Goal: Navigation & Orientation: Find specific page/section

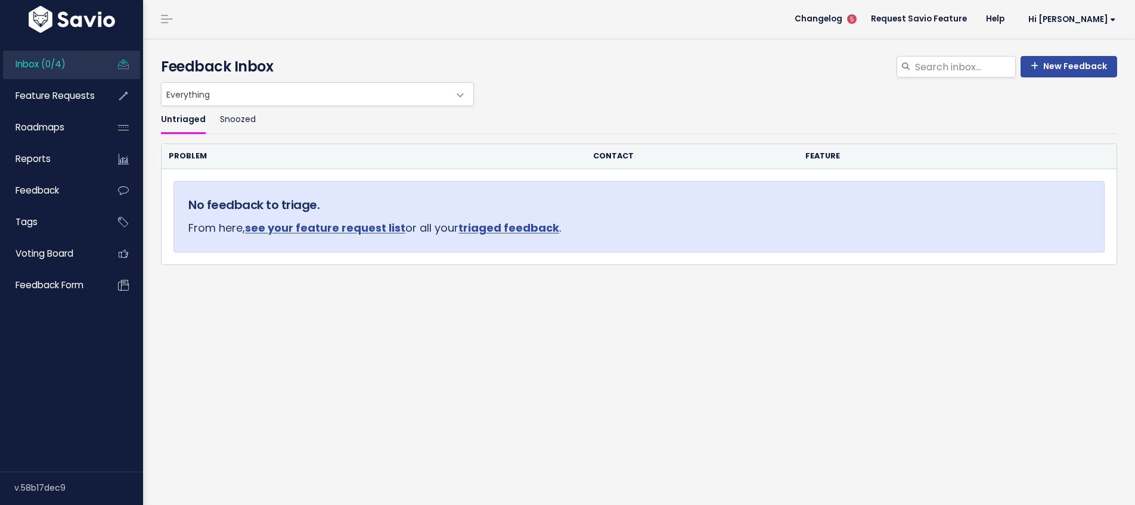
click at [58, 63] on span "Inbox (0/4)" at bounding box center [40, 64] width 50 height 13
click at [49, 62] on span "Inbox (0/4)" at bounding box center [40, 64] width 50 height 13
click at [347, 227] on link "see your feature request list" at bounding box center [325, 227] width 160 height 15
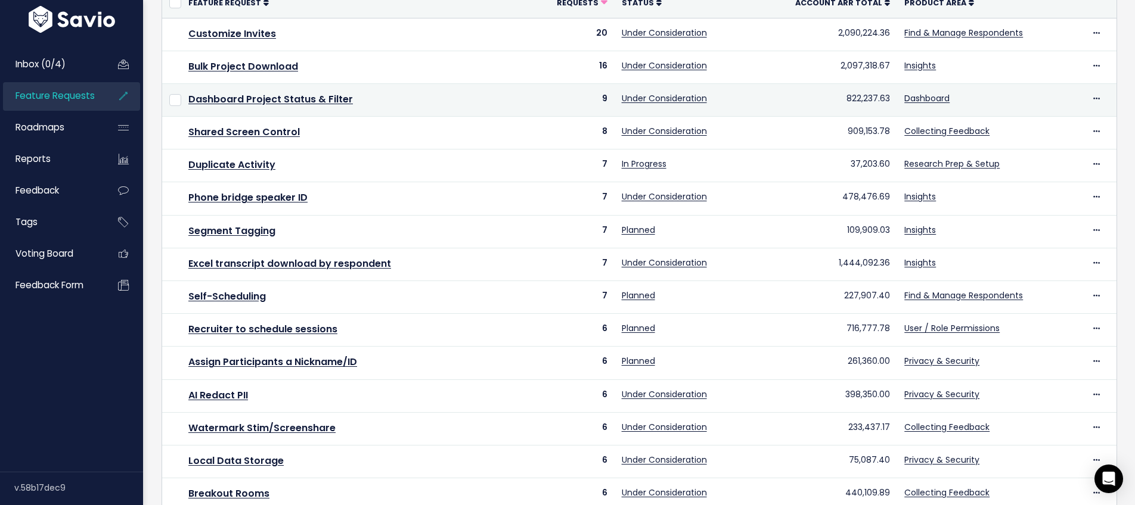
scroll to position [388, 0]
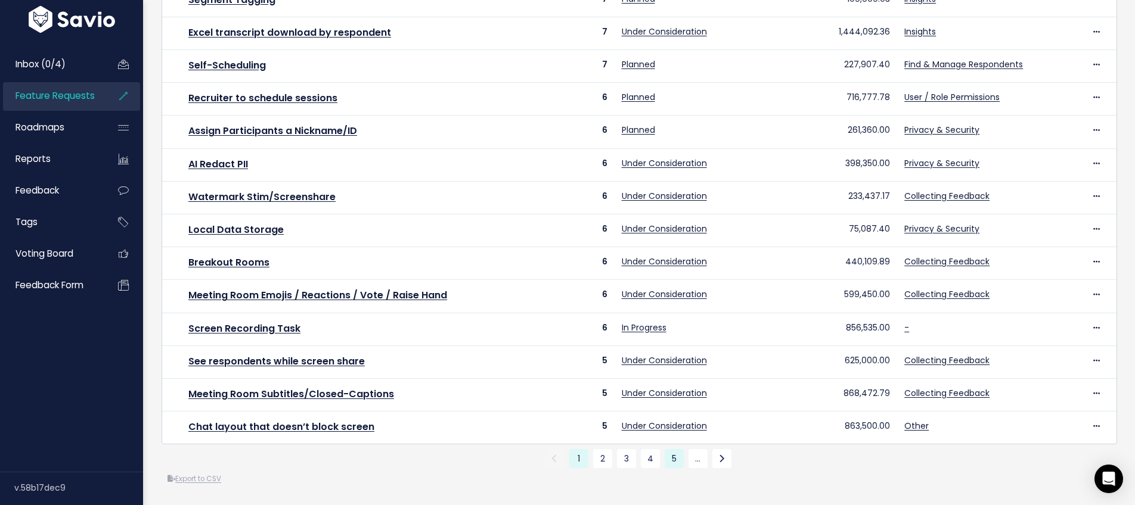
click at [670, 453] on link "5" at bounding box center [673, 458] width 19 height 19
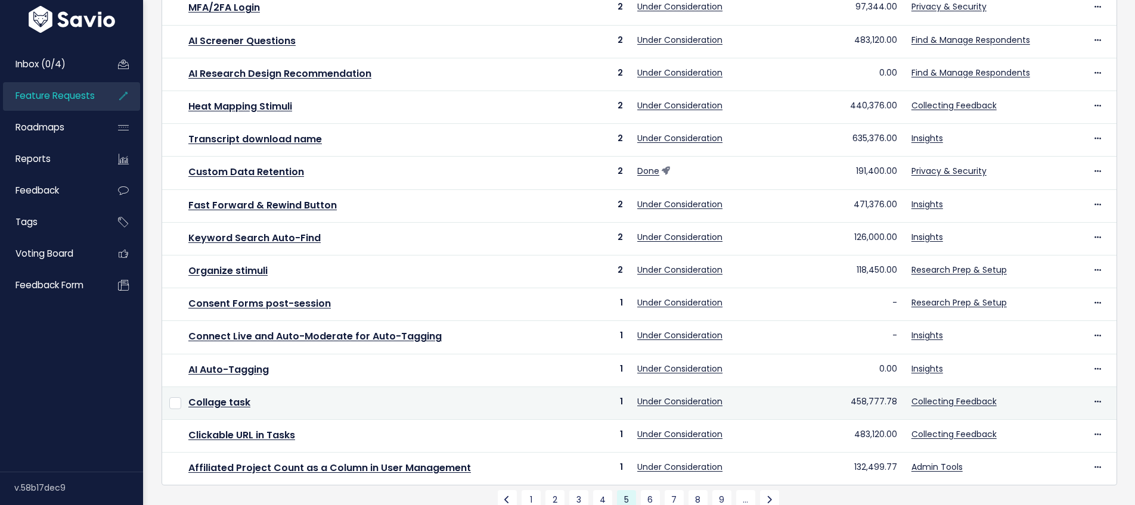
scroll to position [388, 0]
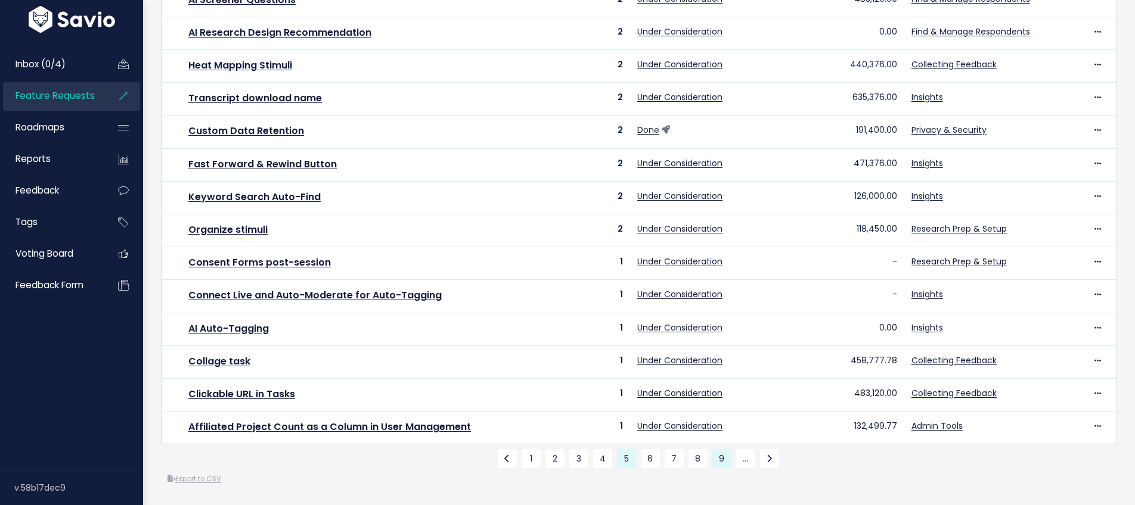
click at [719, 461] on link "9" at bounding box center [721, 458] width 19 height 19
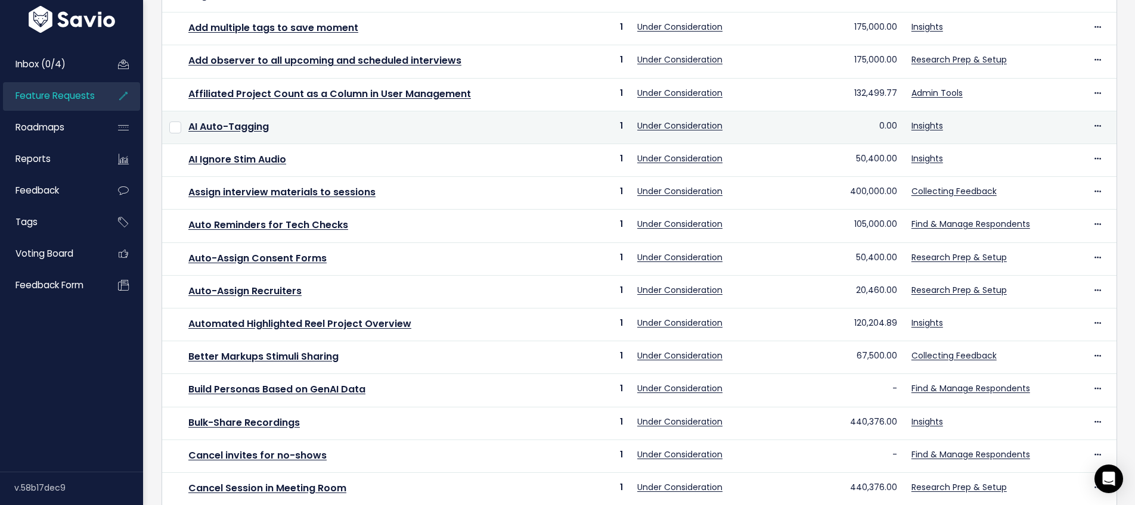
scroll to position [388, 0]
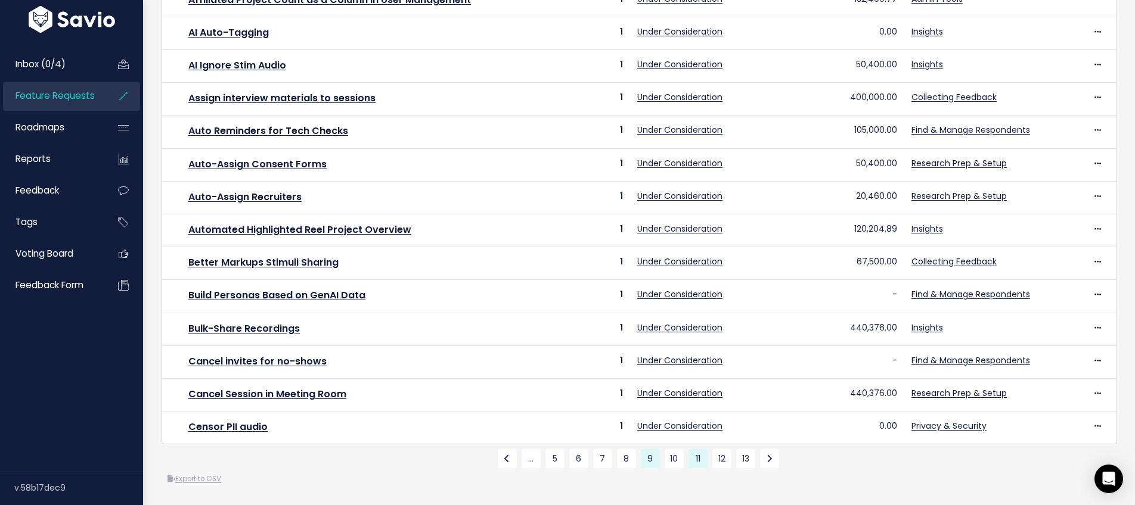
click at [691, 463] on link "11" at bounding box center [697, 458] width 19 height 19
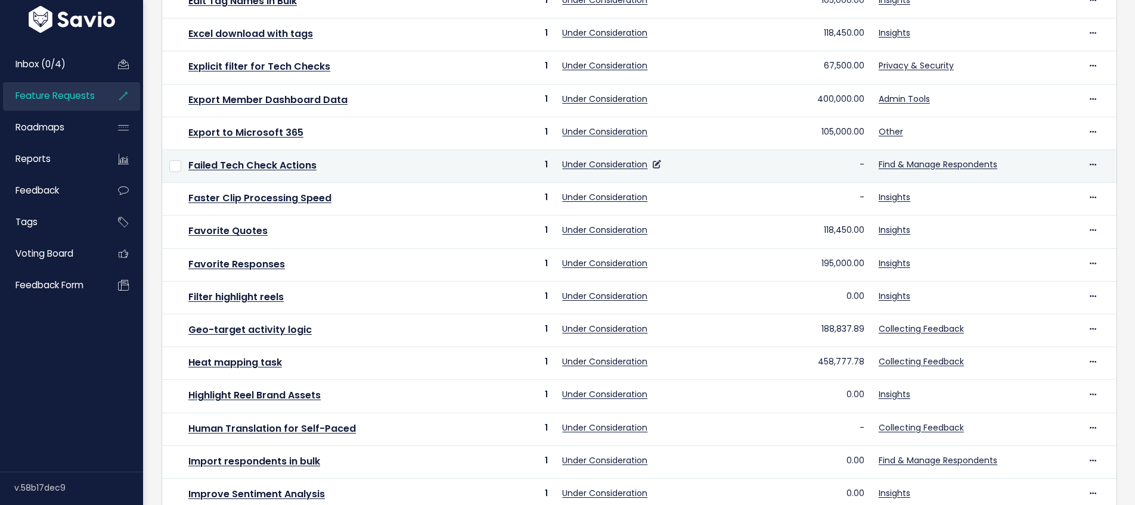
scroll to position [388, 0]
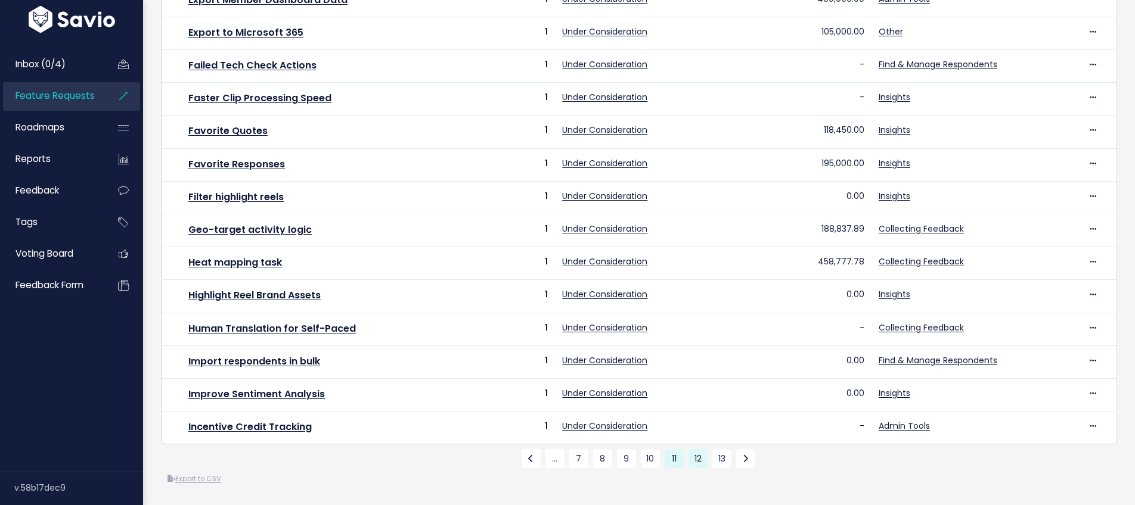
click at [695, 460] on link "12" at bounding box center [697, 458] width 19 height 19
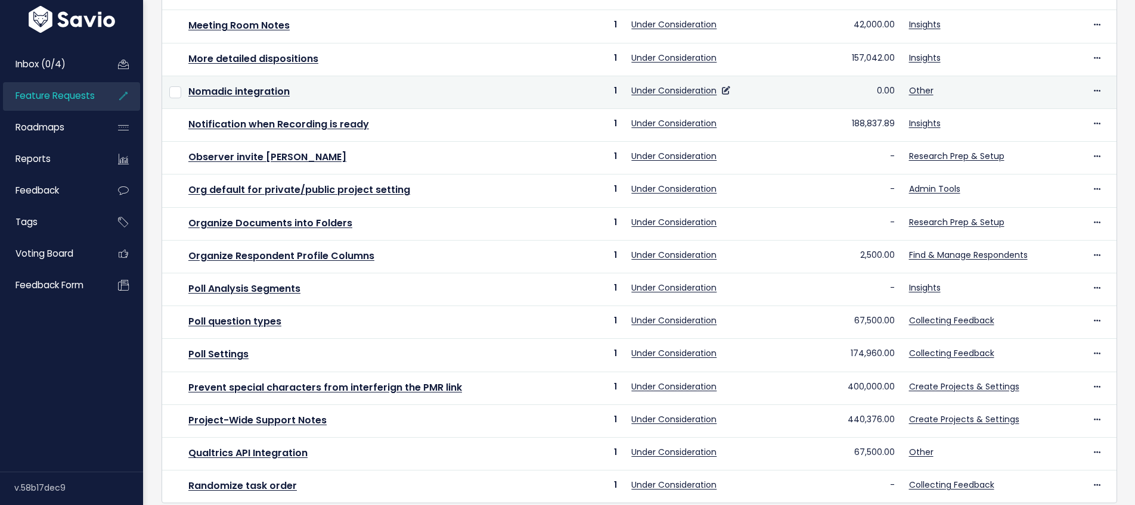
scroll to position [388, 0]
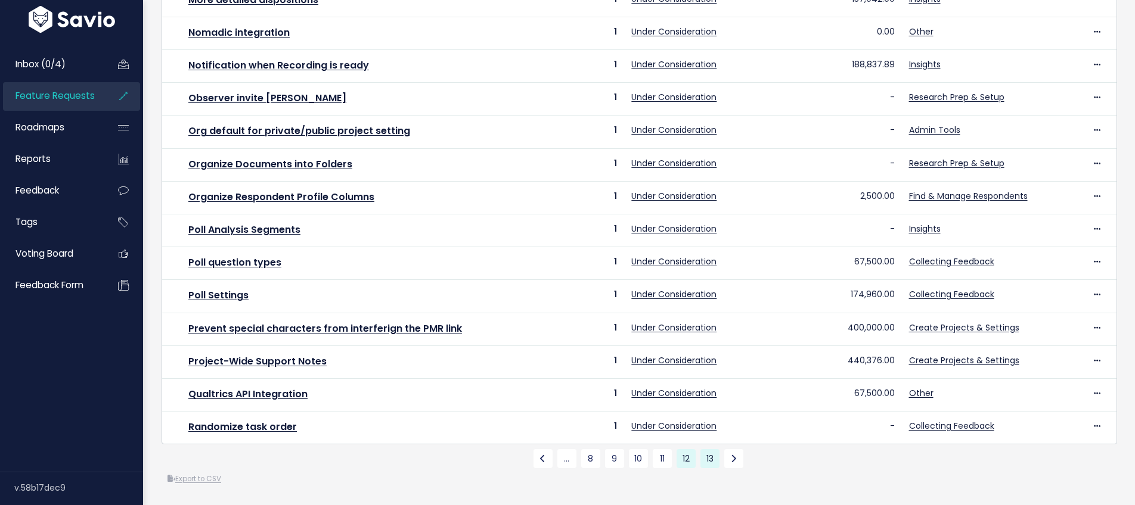
click at [701, 459] on link "13" at bounding box center [709, 458] width 19 height 19
